Goal: Information Seeking & Learning: Learn about a topic

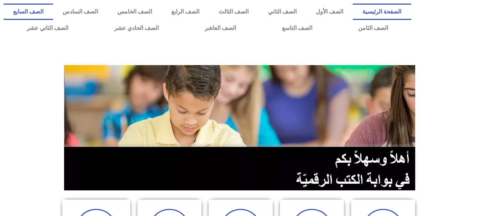
click at [53, 9] on link "الصف السابع" at bounding box center [28, 12] width 49 height 16
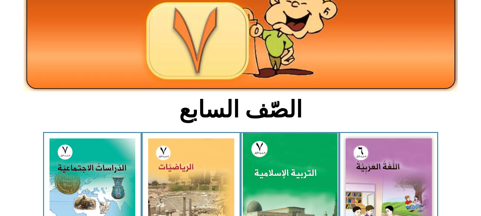
scroll to position [71, 0]
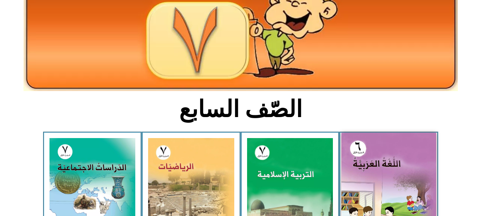
click at [347, 144] on img at bounding box center [388, 192] width 95 height 118
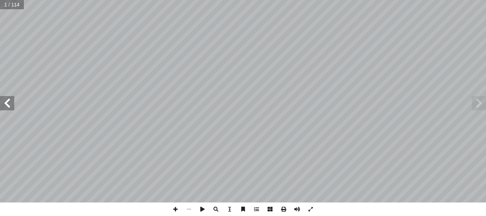
click at [6, 106] on span at bounding box center [7, 103] width 14 height 14
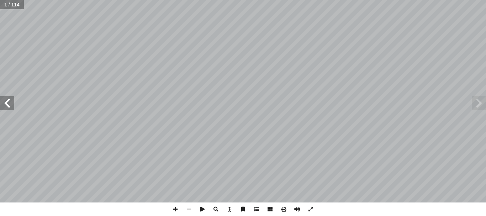
click at [6, 106] on span at bounding box center [7, 103] width 14 height 14
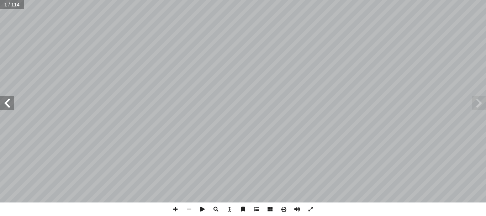
click at [6, 106] on span at bounding box center [7, 103] width 14 height 14
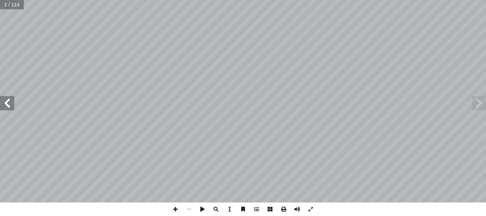
click at [6, 106] on span at bounding box center [7, 103] width 14 height 14
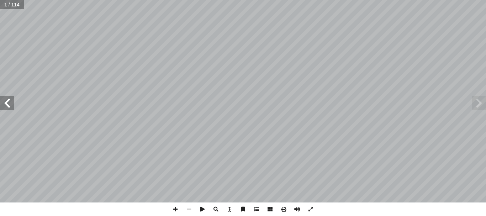
click at [6, 106] on span at bounding box center [7, 103] width 14 height 14
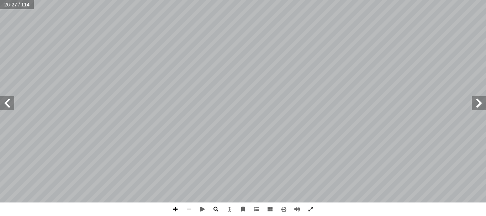
click at [175, 206] on span at bounding box center [176, 209] width 14 height 14
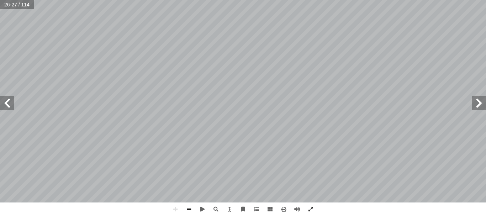
click at [187, 211] on span at bounding box center [189, 209] width 14 height 14
click at [177, 206] on span at bounding box center [176, 209] width 14 height 14
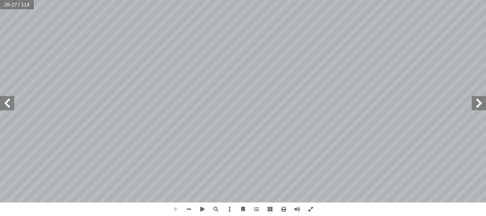
click at [177, 206] on span at bounding box center [176, 209] width 14 height 14
click at [159, 65] on html "الصفحة الرئيسية الصف الأول الصف الثاني الصف الثالث الصف الرابع الصف الخامس الصف…" at bounding box center [243, 32] width 486 height 65
click at [480, 105] on span at bounding box center [479, 103] width 14 height 14
click at [7, 103] on span at bounding box center [7, 103] width 14 height 14
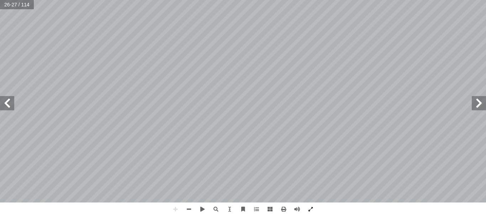
click at [147, 65] on html "الصفحة الرئيسية الصف الأول الصف الثاني الصف الثالث الصف الرابع الصف الخامس الصف…" at bounding box center [243, 32] width 486 height 65
click at [177, 211] on span at bounding box center [176, 209] width 14 height 14
click at [187, 208] on span at bounding box center [189, 209] width 14 height 14
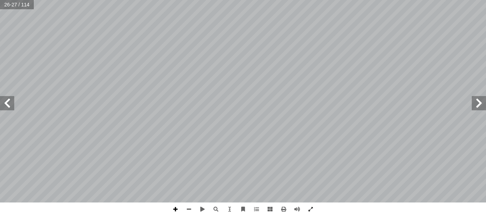
click at [175, 210] on span at bounding box center [176, 209] width 14 height 14
click at [227, 65] on html "الصفحة الرئيسية الصف الأول الصف الثاني الصف الثالث الصف الرابع الصف الخامس الصف…" at bounding box center [243, 32] width 486 height 65
click at [6, 106] on span at bounding box center [7, 103] width 14 height 14
click at [176, 210] on span at bounding box center [176, 209] width 14 height 14
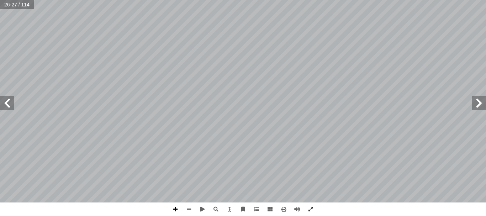
click at [176, 210] on span at bounding box center [176, 209] width 14 height 14
